Goal: Task Accomplishment & Management: Complete application form

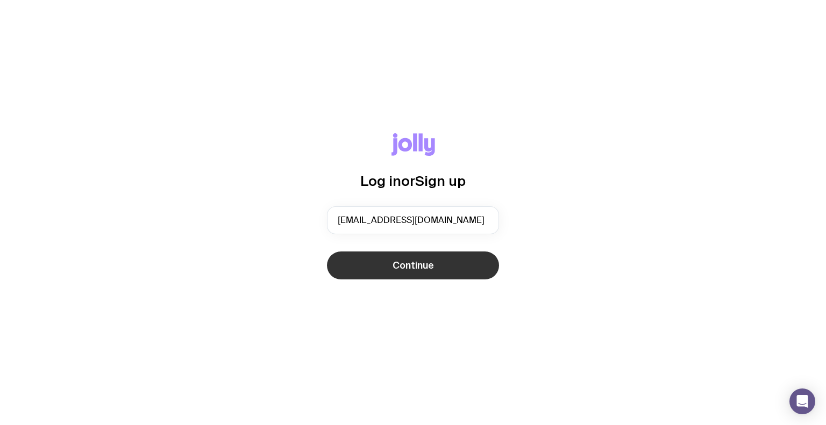
click at [375, 267] on button "Continue" at bounding box center [413, 266] width 172 height 28
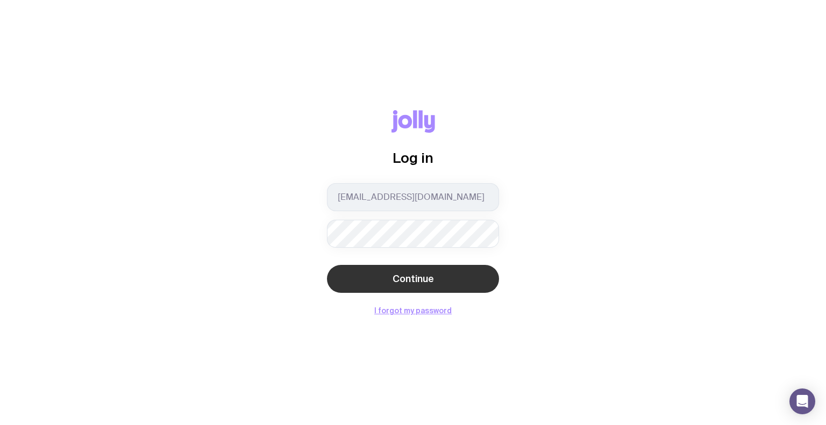
click at [402, 288] on button "Continue" at bounding box center [413, 279] width 172 height 28
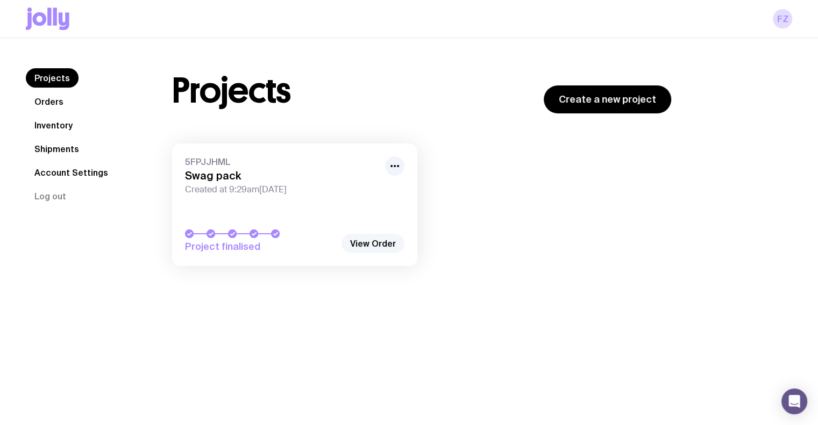
click at [374, 246] on link "View Order" at bounding box center [372, 243] width 63 height 19
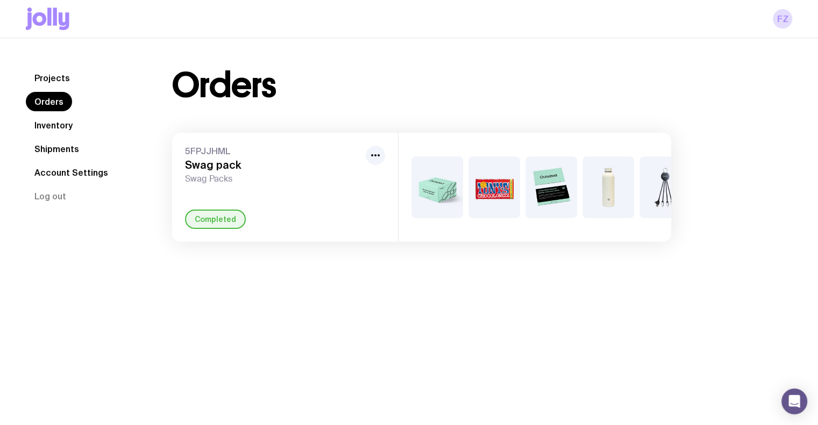
click at [47, 107] on link "Orders" at bounding box center [49, 101] width 46 height 19
click at [385, 151] on div "5FPJJHML Swag pack Swag Packs Completed" at bounding box center [285, 187] width 226 height 109
click at [372, 152] on icon "button" at bounding box center [375, 155] width 13 height 13
click at [361, 69] on div "Orders" at bounding box center [421, 85] width 499 height 34
click at [70, 120] on link "Inventory" at bounding box center [53, 125] width 55 height 19
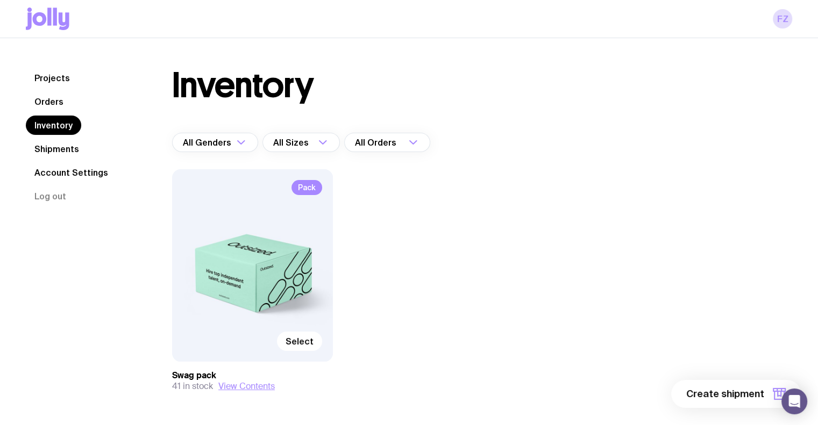
click at [284, 332] on div "Select" at bounding box center [252, 341] width 139 height 19
click at [302, 337] on span "Select" at bounding box center [299, 341] width 28 height 11
click at [0, 0] on input "Select" at bounding box center [0, 0] width 0 height 0
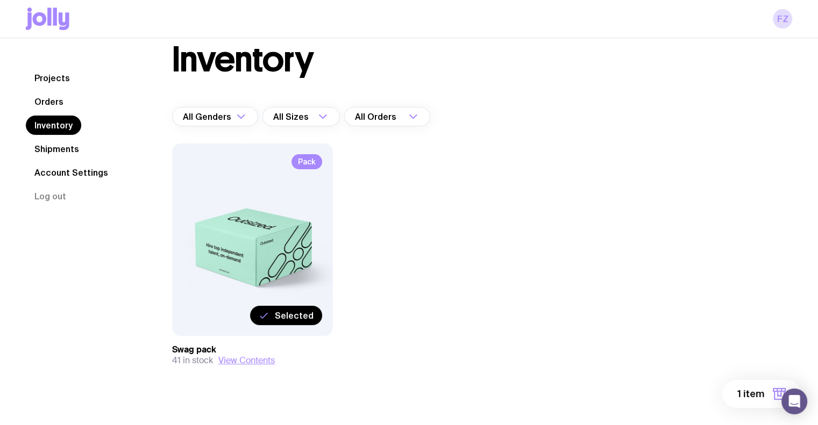
scroll to position [39, 0]
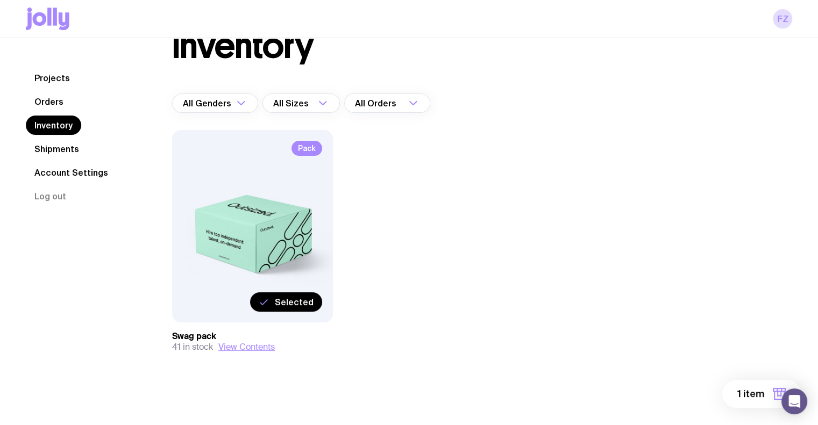
click at [768, 395] on button "1 item" at bounding box center [761, 394] width 78 height 28
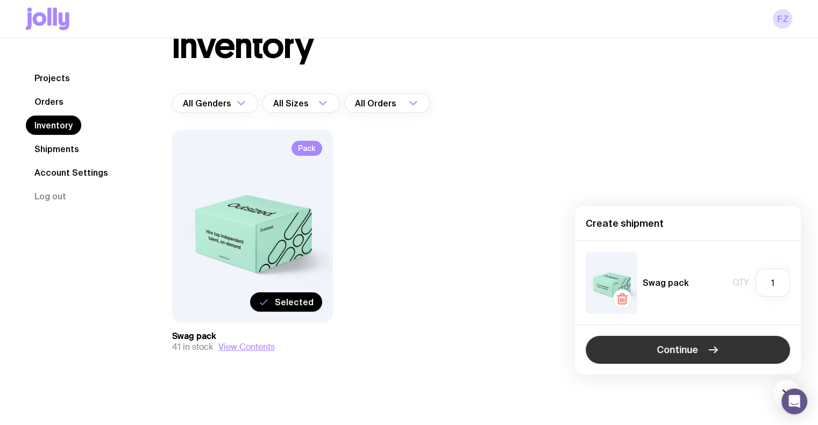
click at [691, 354] on span "Continue" at bounding box center [676, 349] width 41 height 13
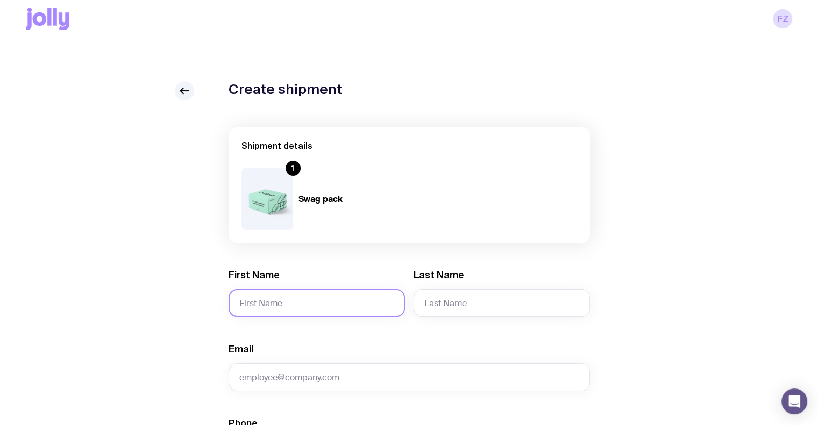
click at [382, 309] on input "First Name" at bounding box center [316, 303] width 176 height 28
click at [292, 292] on input "First Name" at bounding box center [316, 303] width 176 height 28
type input "Amit"
type input "Saini"
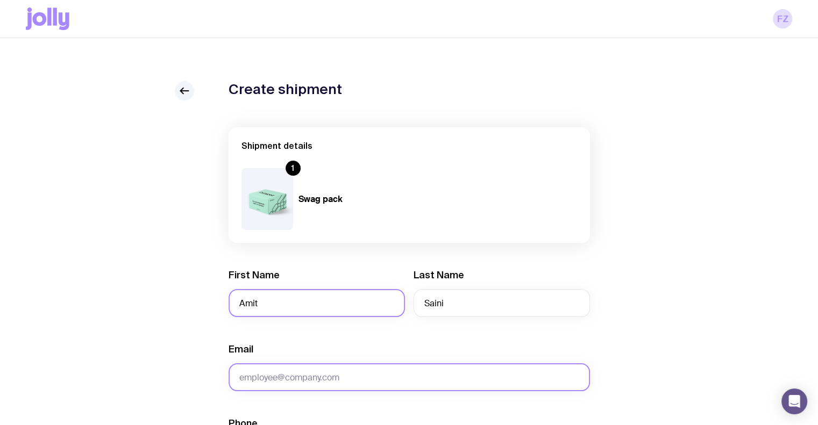
paste input "[EMAIL_ADDRESS][DOMAIN_NAME]>"
type input "[EMAIL_ADDRESS][DOMAIN_NAME]>"
type input "q"
paste input "[EMAIL_ADDRESS][DOMAIN_NAME]"
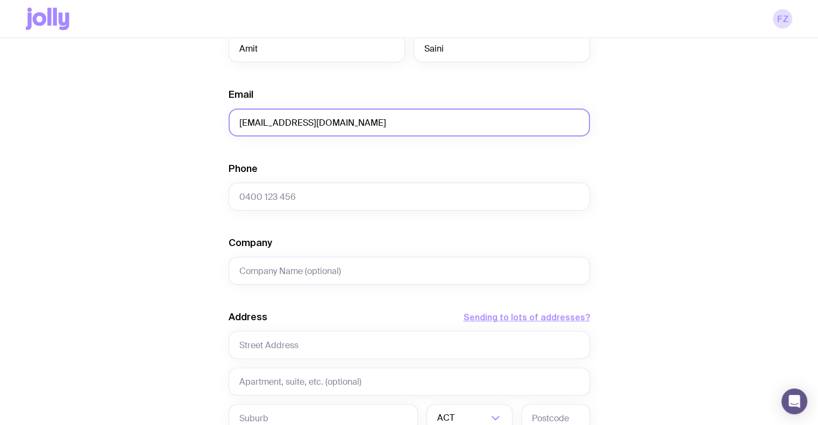
scroll to position [269, 0]
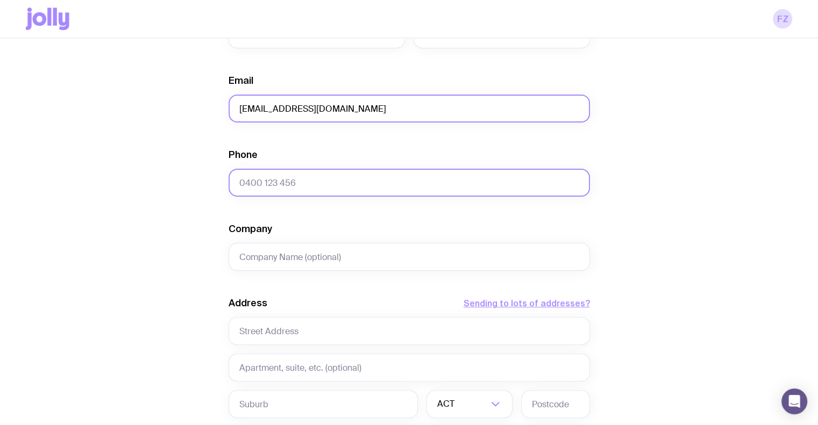
type input "[EMAIL_ADDRESS][DOMAIN_NAME]"
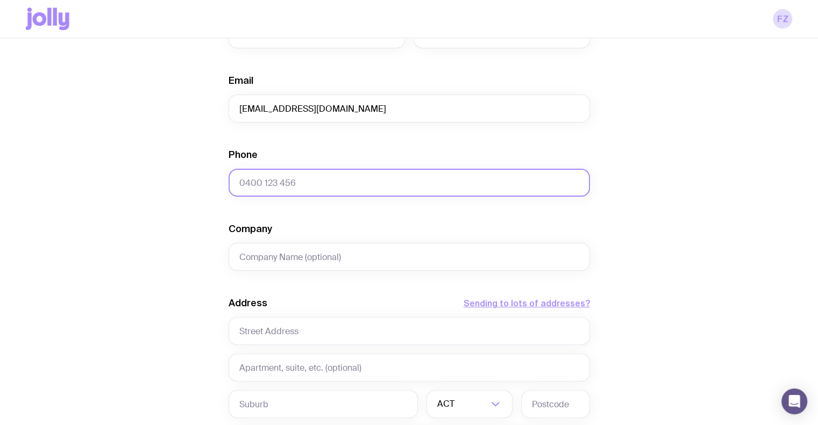
click at [267, 187] on input "Phone" at bounding box center [408, 183] width 361 height 28
paste input "[PHONE_NUMBER]"
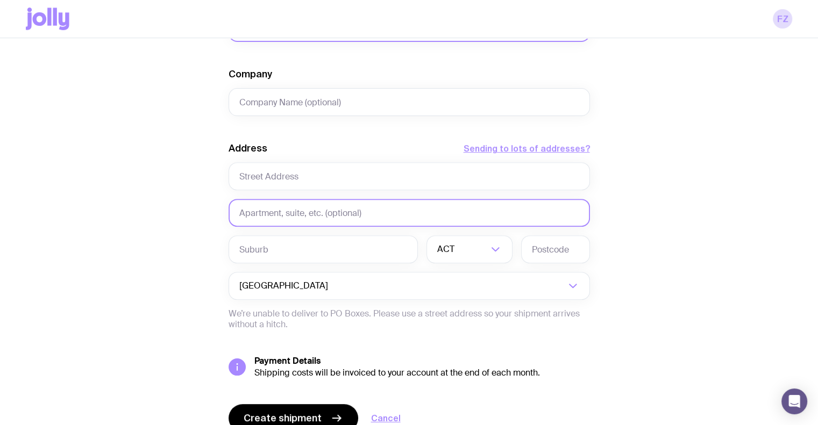
scroll to position [430, 0]
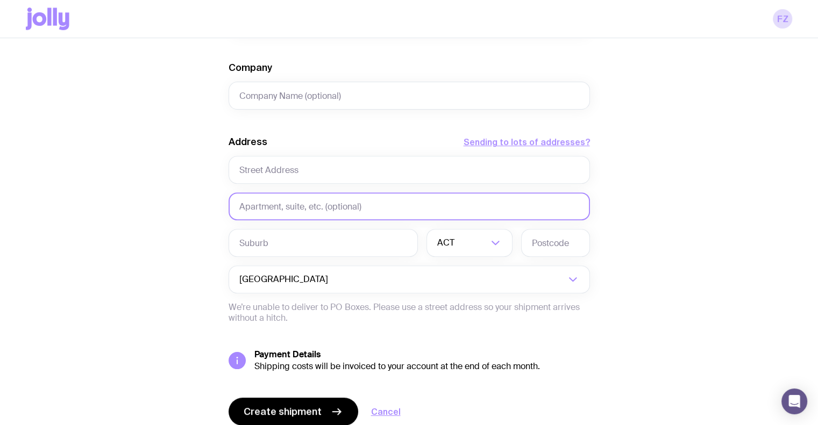
paste input "[STREET_ADDRESS][PERSON_NAME]"
type input "[PHONE_NUMBER] [STREET_ADDRESS][PERSON_NAME]"
click at [361, 204] on input "text" at bounding box center [408, 206] width 361 height 28
paste input "[STREET_ADDRESS][PERSON_NAME]"
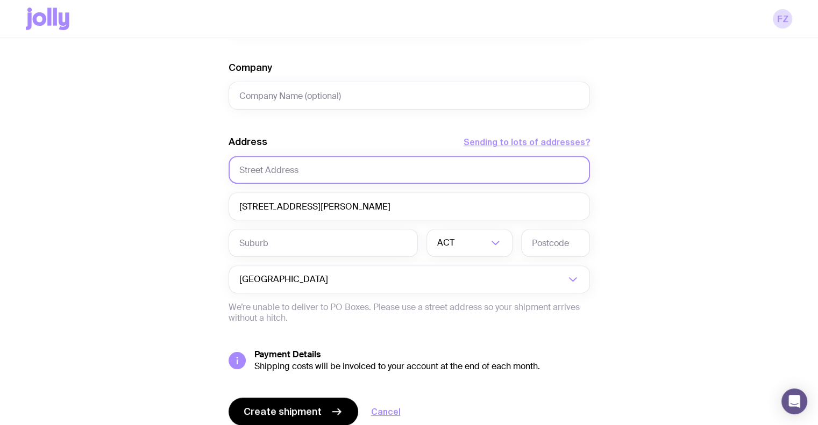
click at [363, 168] on input "text" at bounding box center [408, 170] width 361 height 28
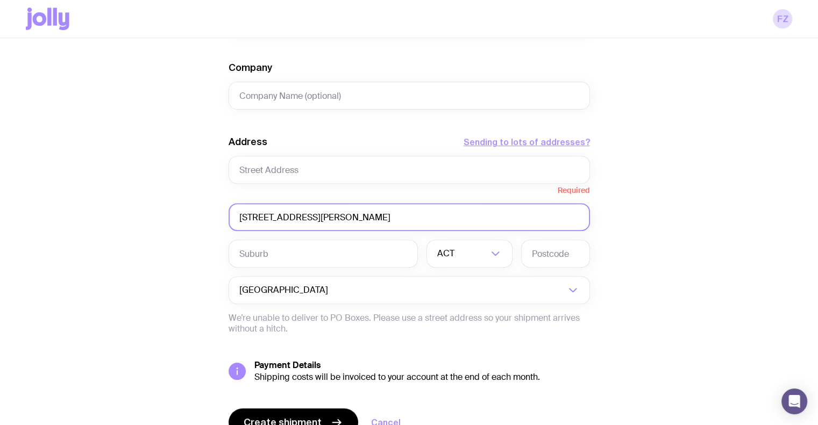
drag, startPoint x: 307, startPoint y: 207, endPoint x: 215, endPoint y: 212, distance: 92.1
click at [215, 212] on div "Create shipment Shipment details 1 Swag pack First Name [PERSON_NAME] Last Name…" at bounding box center [409, 65] width 766 height 828
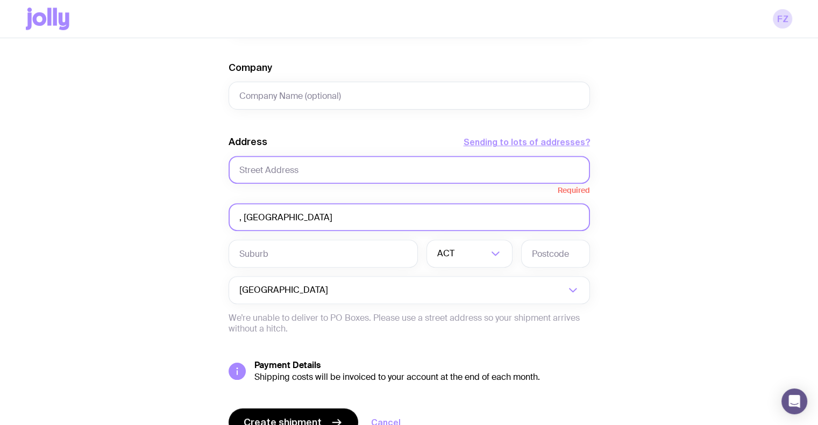
type input ", [GEOGRAPHIC_DATA]"
click at [290, 174] on input "text" at bounding box center [408, 170] width 361 height 28
paste input "[STREET_ADDRESS][PERSON_NAME]"
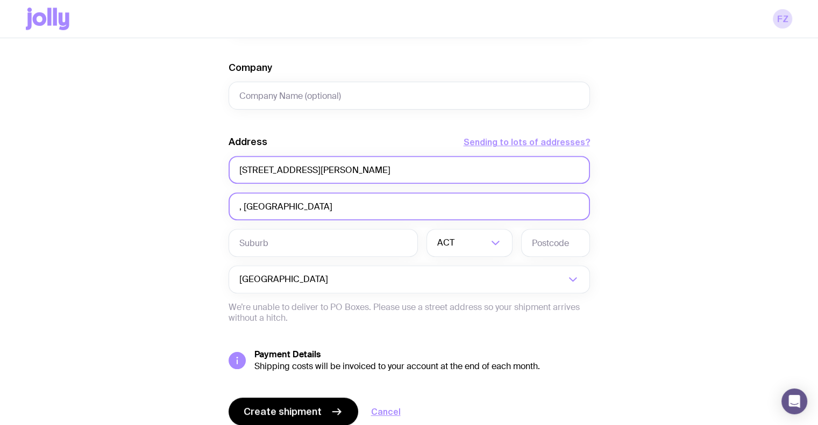
type input "[STREET_ADDRESS][PERSON_NAME]"
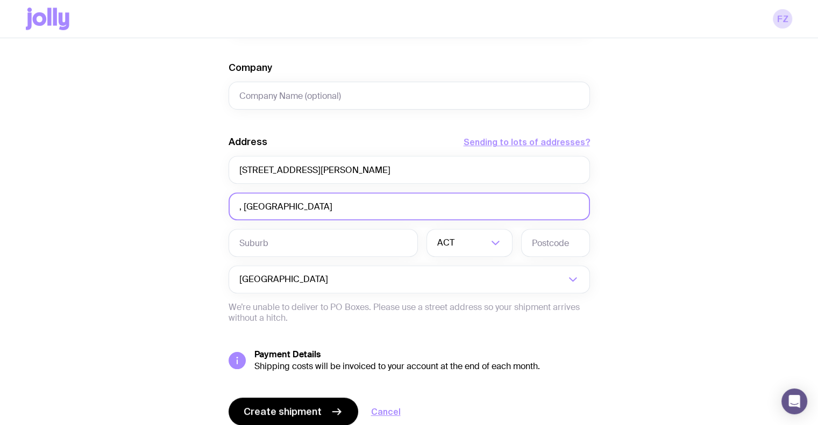
drag, startPoint x: 342, startPoint y: 201, endPoint x: 112, endPoint y: 187, distance: 230.0
click at [112, 187] on div "Create shipment Shipment details 1 Swag pack First Name [PERSON_NAME] Last Name…" at bounding box center [409, 60] width 766 height 818
paste input ", [GEOGRAPHIC_DATA]"
type input ", [GEOGRAPHIC_DATA]"
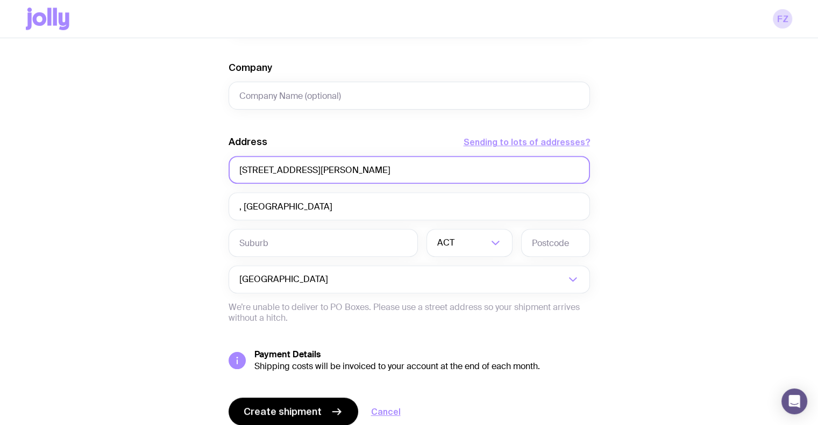
drag, startPoint x: 255, startPoint y: 166, endPoint x: 219, endPoint y: 182, distance: 38.8
click at [222, 169] on div "Create shipment Shipment details 1 Swag pack First Name [PERSON_NAME] Last Name…" at bounding box center [409, 60] width 766 height 818
type input "[PERSON_NAME] road"
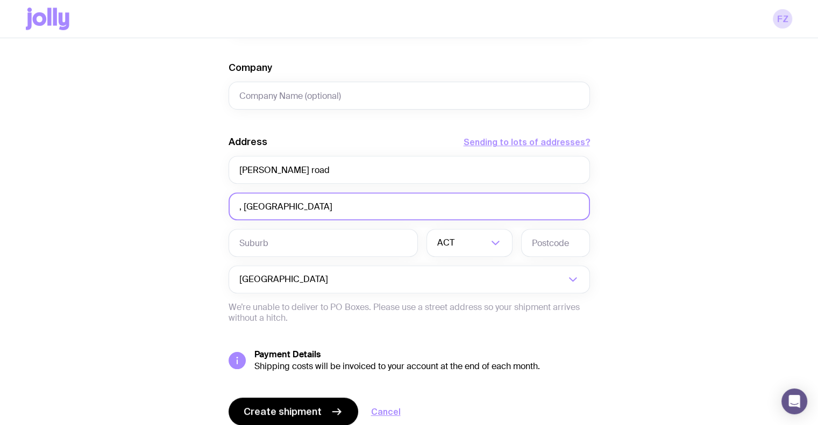
click at [240, 205] on input ", [GEOGRAPHIC_DATA]" at bounding box center [408, 206] width 361 height 28
paste input "82b"
click at [241, 207] on input ",[STREET_ADDRESS]" at bounding box center [408, 206] width 361 height 28
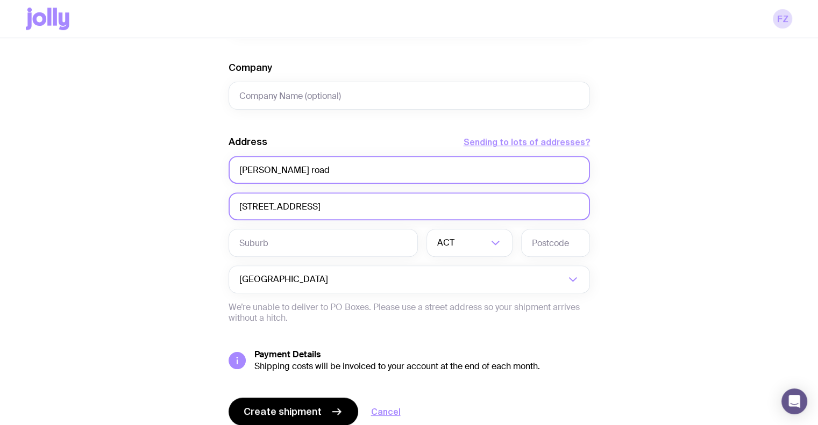
type input "[STREET_ADDRESS]"
click at [246, 167] on input "[PERSON_NAME] road" at bounding box center [408, 170] width 361 height 28
click at [278, 169] on input "[PERSON_NAME] road" at bounding box center [408, 170] width 361 height 28
type input "[PERSON_NAME] Road"
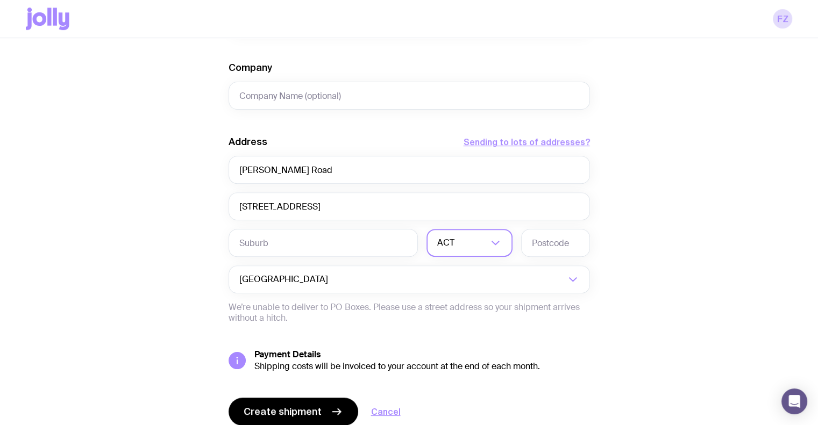
click at [441, 241] on div "ACT" at bounding box center [457, 243] width 62 height 28
click at [471, 311] on li "VIC" at bounding box center [469, 316] width 85 height 23
click at [307, 206] on input "[STREET_ADDRESS]" at bounding box center [408, 206] width 361 height 28
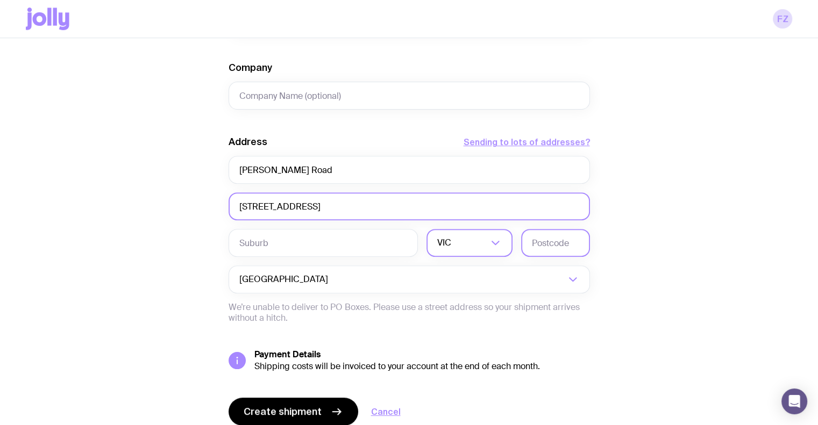
type input "[STREET_ADDRESS]"
click at [547, 240] on input "text" at bounding box center [555, 243] width 69 height 28
paste input "3015"
type input "3015"
click at [280, 208] on input "[STREET_ADDRESS]" at bounding box center [408, 206] width 361 height 28
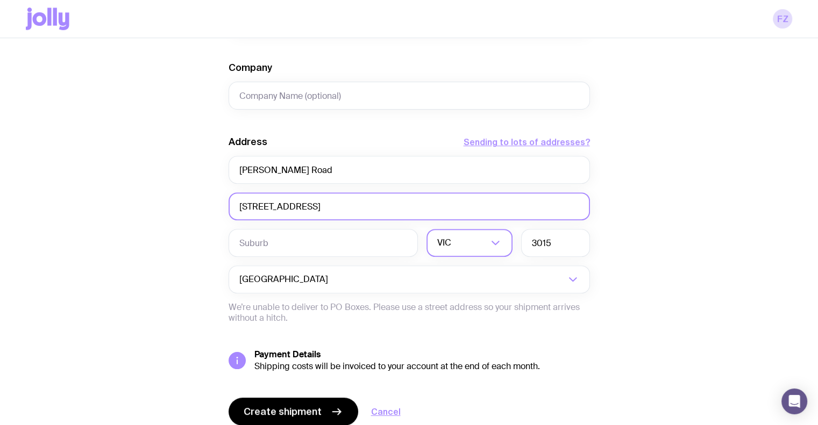
click at [280, 208] on input "[STREET_ADDRESS]" at bounding box center [408, 206] width 361 height 28
type input "[STREET_ADDRESS]"
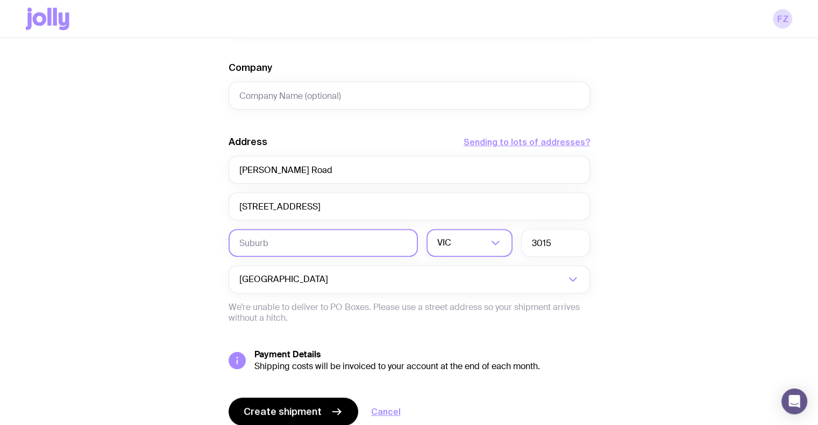
click at [273, 246] on input "text" at bounding box center [322, 243] width 189 height 28
paste input "[GEOGRAPHIC_DATA]"
type input "[GEOGRAPHIC_DATA]"
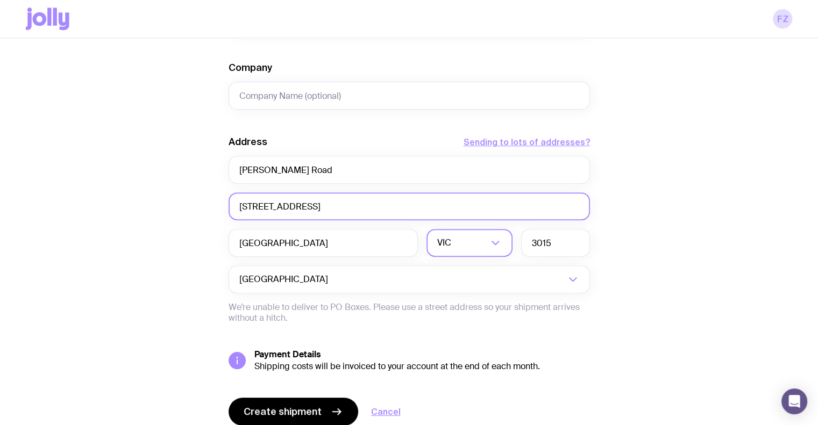
click at [280, 210] on input "[STREET_ADDRESS]" at bounding box center [408, 206] width 361 height 28
type input "82b"
click at [160, 241] on div "Create shipment Shipment details 1 Swag pack First Name [PERSON_NAME] Last Name…" at bounding box center [409, 60] width 766 height 818
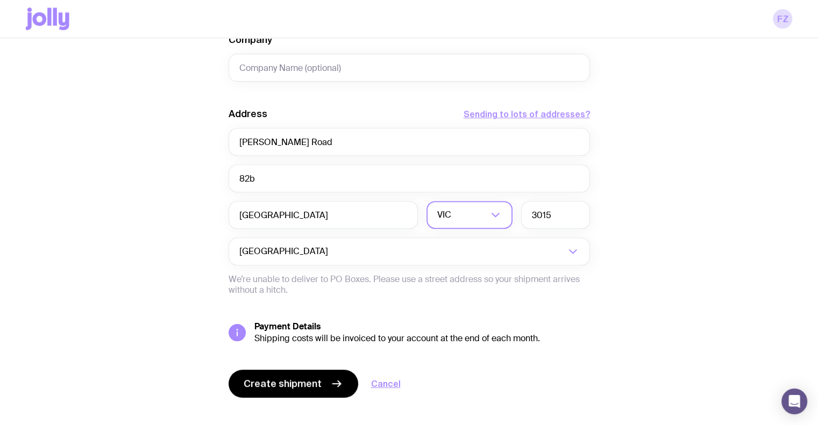
scroll to position [473, 0]
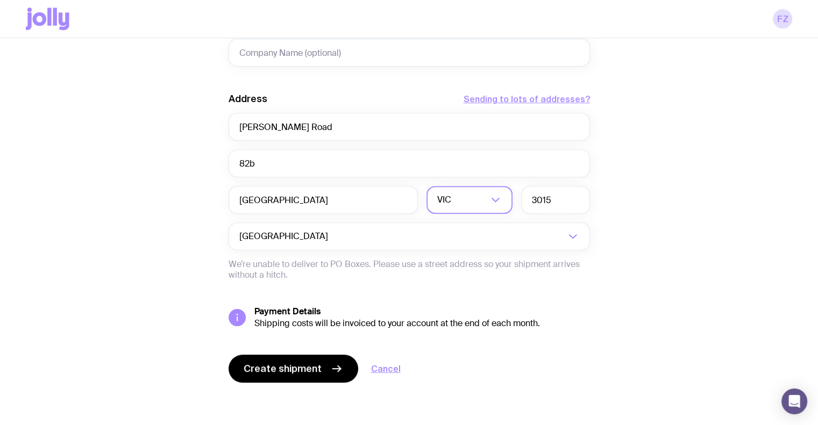
click at [290, 382] on div "Create shipment Shipment details 1 Swag pack First Name [PERSON_NAME] Last Name…" at bounding box center [408, 17] width 361 height 818
click at [280, 364] on span "Create shipment" at bounding box center [283, 368] width 78 height 13
